Goal: Task Accomplishment & Management: Use online tool/utility

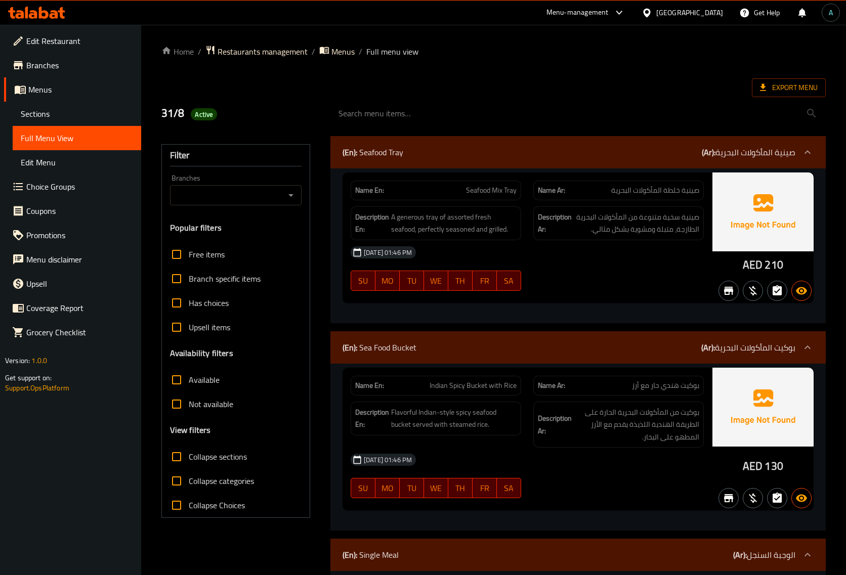
scroll to position [1979, 0]
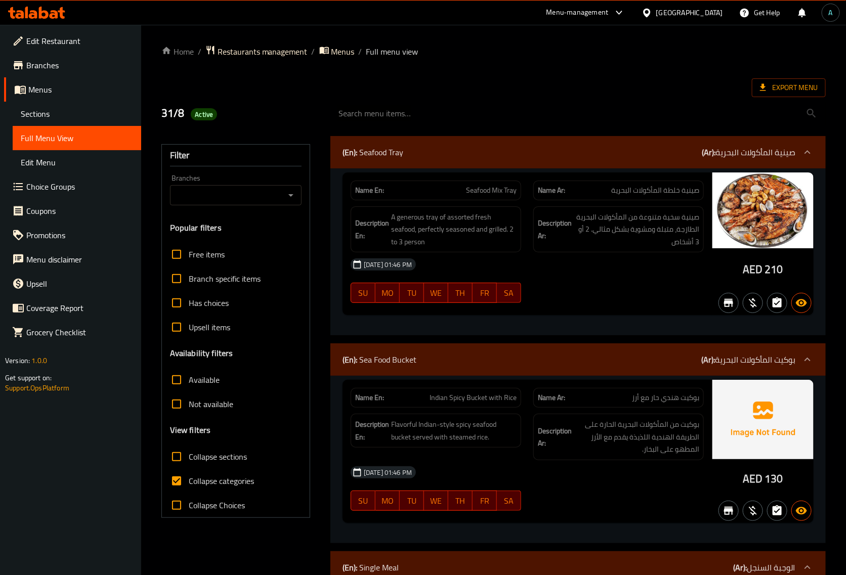
click at [777, 85] on span "Export Menu" at bounding box center [789, 87] width 58 height 13
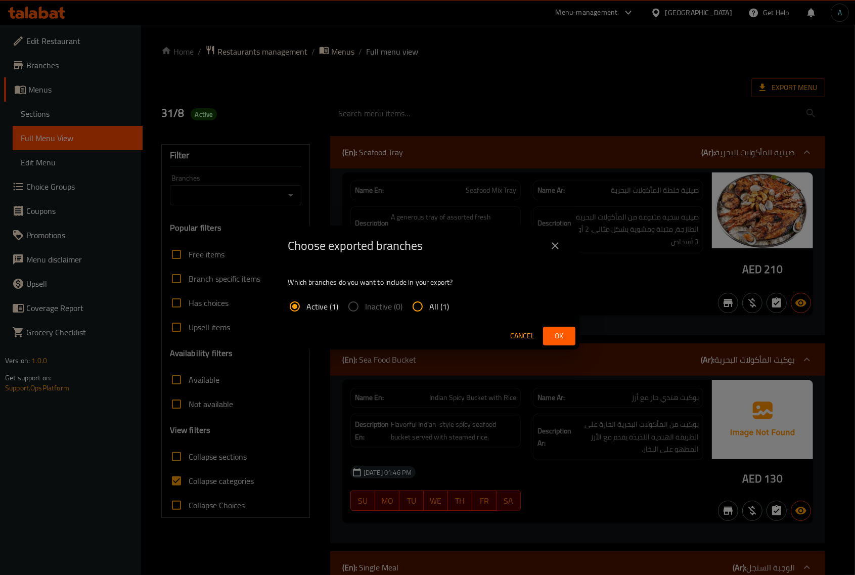
click at [428, 304] on label "All (1)" at bounding box center [428, 306] width 44 height 24
click at [428, 304] on input "All (1)" at bounding box center [418, 306] width 24 height 24
radio input "true"
click at [552, 334] on span "Ok" at bounding box center [559, 336] width 16 height 13
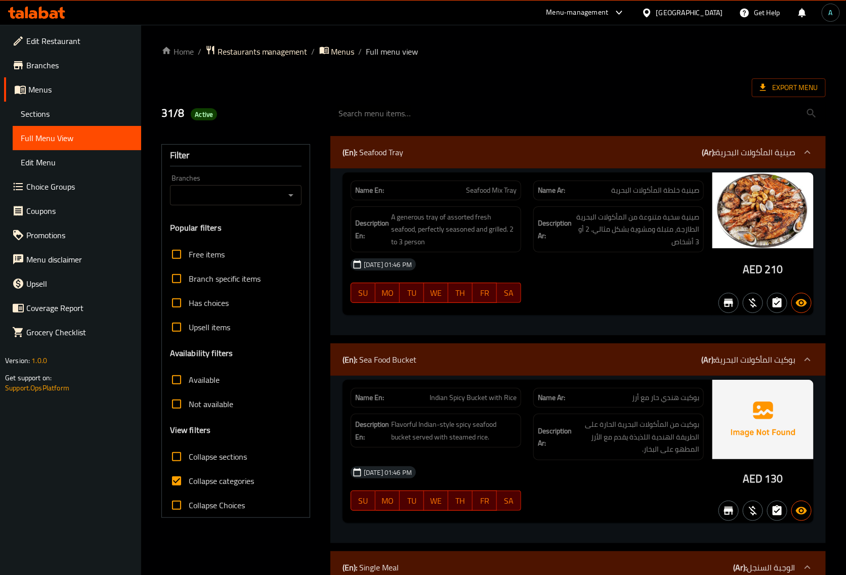
click at [52, 9] on icon at bounding box center [36, 13] width 57 height 12
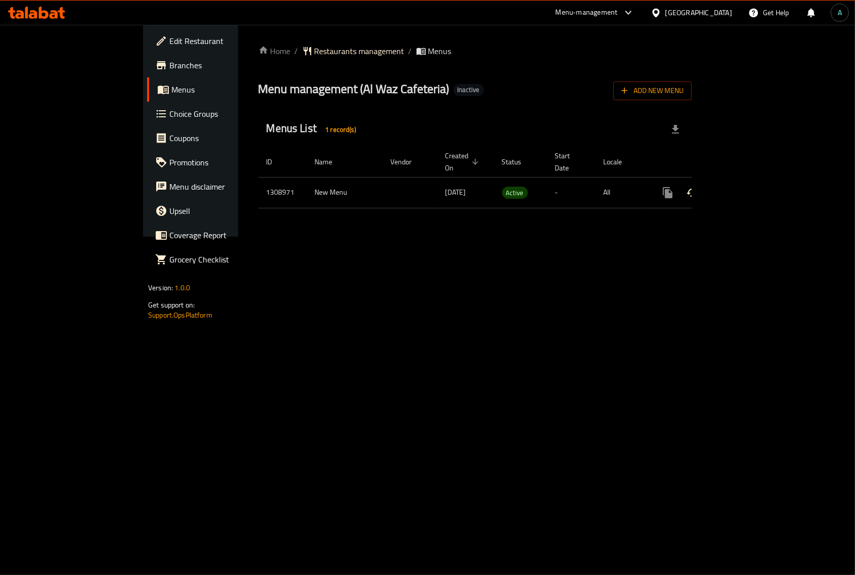
click at [746, 188] on icon "enhanced table" at bounding box center [741, 192] width 9 height 9
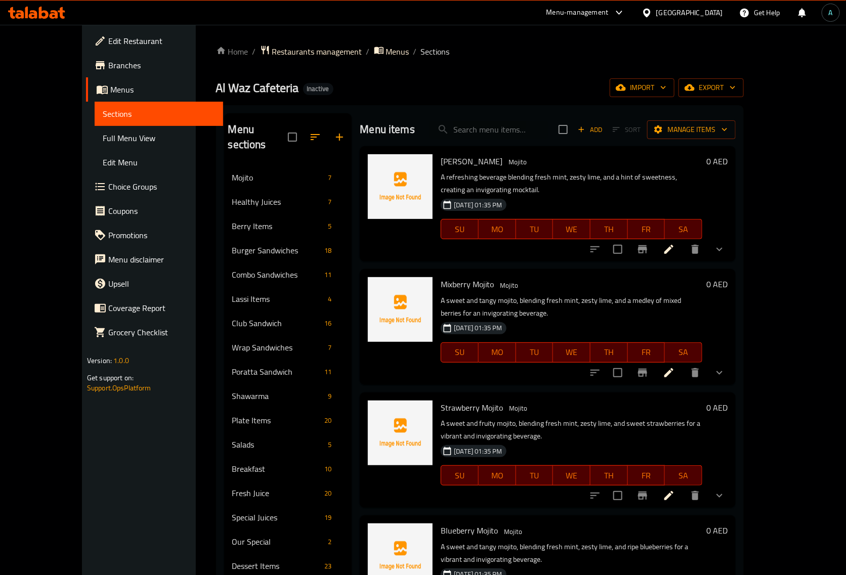
click at [103, 137] on span "Full Menu View" at bounding box center [159, 138] width 112 height 12
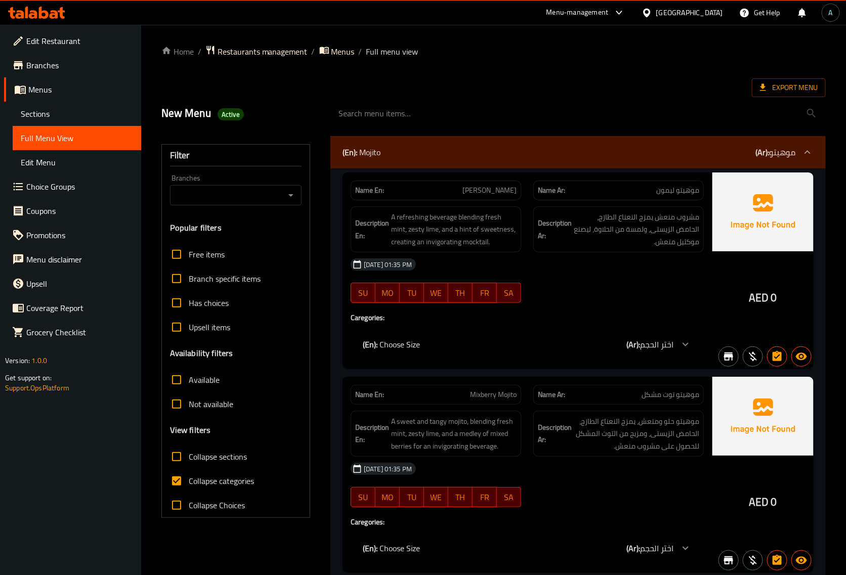
click at [218, 490] on label "Collapse categories" at bounding box center [209, 481] width 90 height 24
click at [189, 490] on input "Collapse categories" at bounding box center [176, 481] width 24 height 24
checkbox input "false"
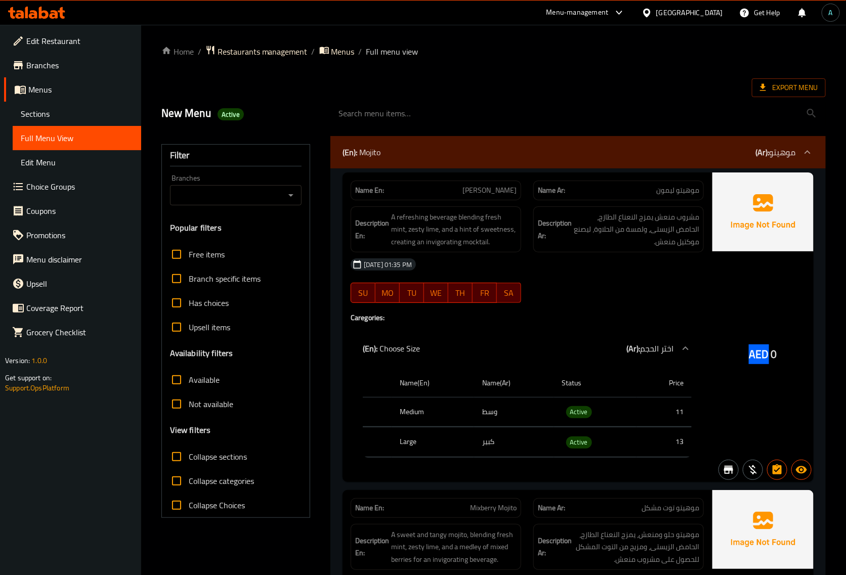
drag, startPoint x: 749, startPoint y: 354, endPoint x: 767, endPoint y: 354, distance: 17.7
click at [767, 354] on span "AED" at bounding box center [759, 354] width 20 height 20
copy span "AED"
click at [580, 411] on span "Active" at bounding box center [579, 412] width 26 height 12
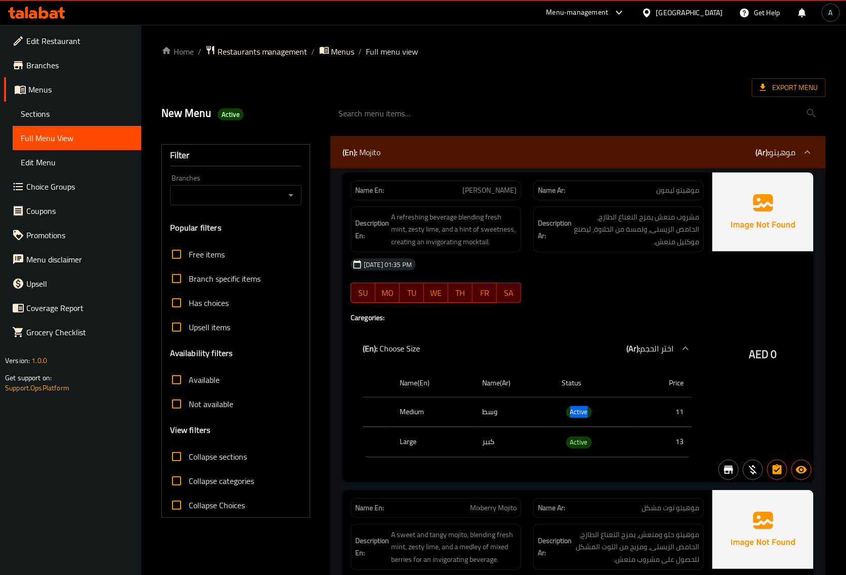
copy span "Active"
click at [763, 87] on icon at bounding box center [763, 87] width 6 height 7
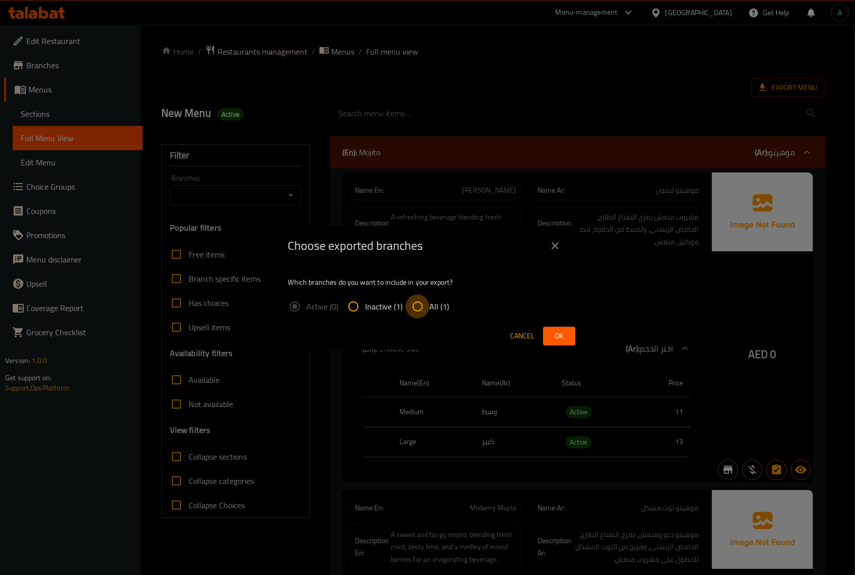
click at [424, 309] on input "All (1)" at bounding box center [418, 306] width 24 height 24
radio input "true"
click at [554, 329] on button "Ok" at bounding box center [559, 336] width 32 height 19
